Goal: Navigation & Orientation: Find specific page/section

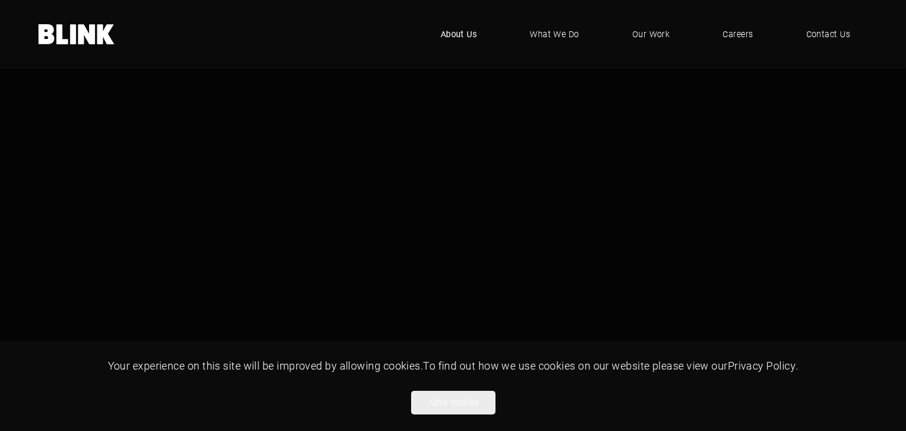
click at [463, 32] on span "About Us" at bounding box center [459, 34] width 37 height 13
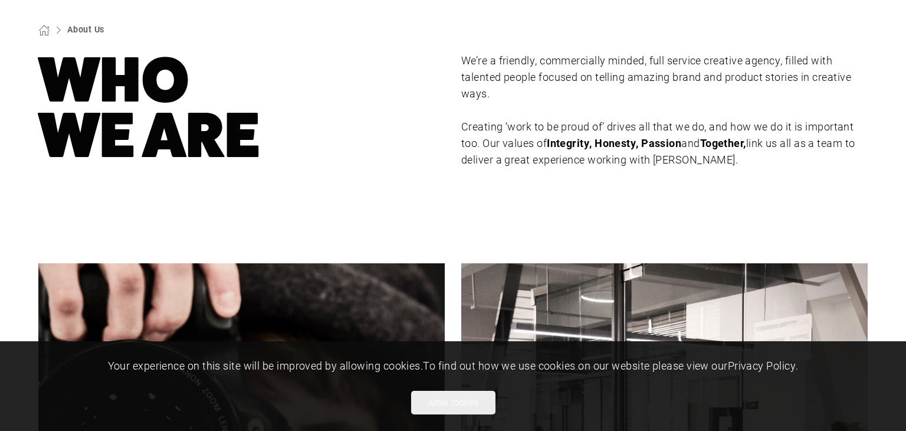
scroll to position [250, 0]
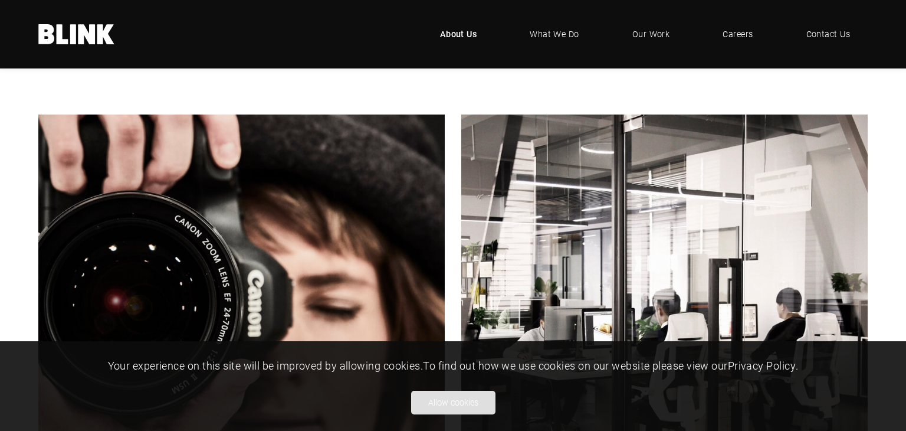
click at [463, 398] on button "Allow cookies" at bounding box center [453, 403] width 84 height 24
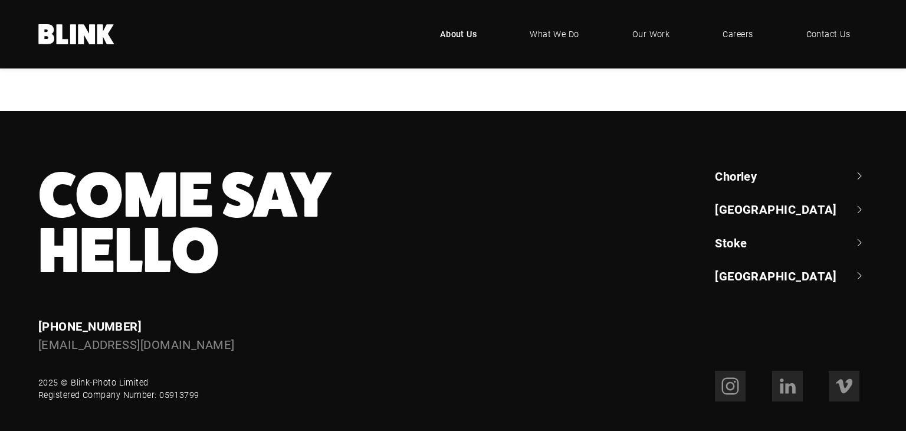
scroll to position [2801, 0]
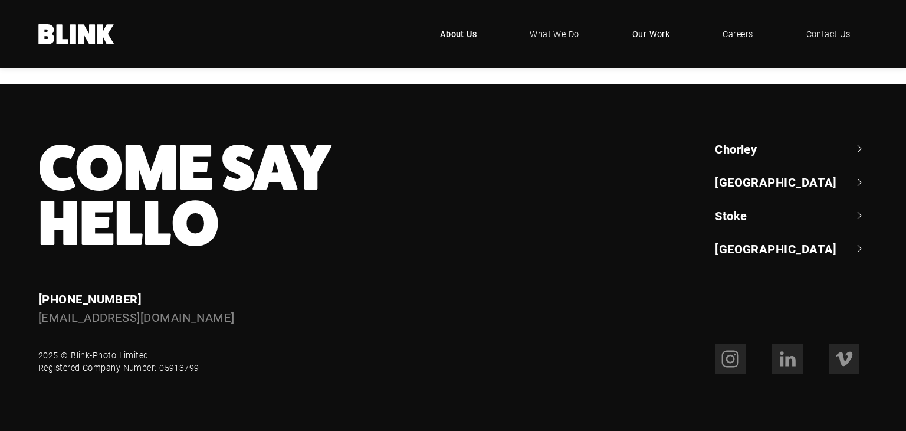
click at [639, 31] on span "Our Work" at bounding box center [651, 34] width 38 height 13
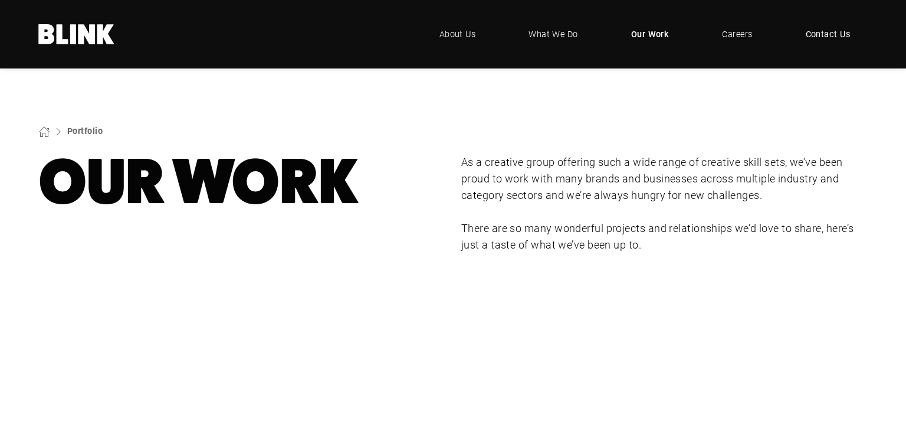
click at [823, 36] on span "Contact Us" at bounding box center [828, 34] width 45 height 13
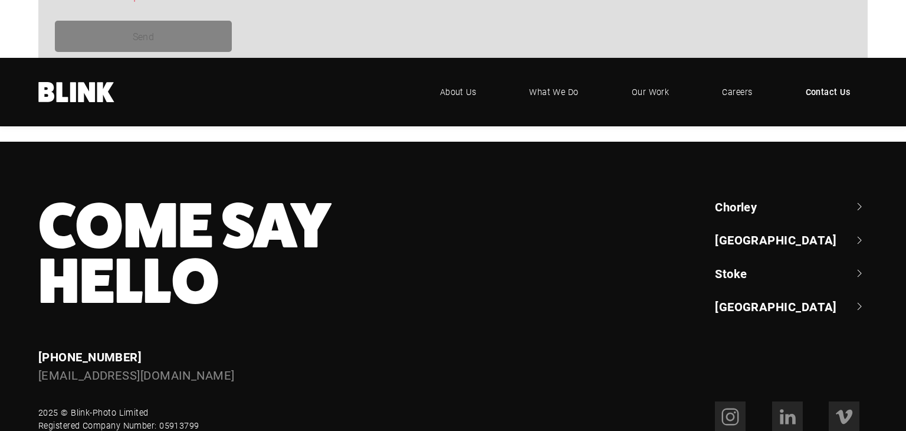
scroll to position [987, 0]
